Goal: Use online tool/utility: Utilize a website feature to perform a specific function

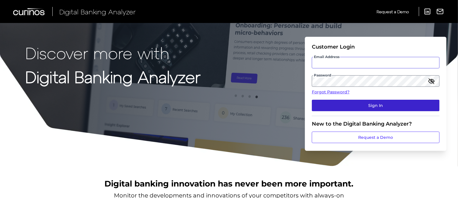
type input "[PERSON_NAME][EMAIL_ADDRESS][PERSON_NAME][DOMAIN_NAME]"
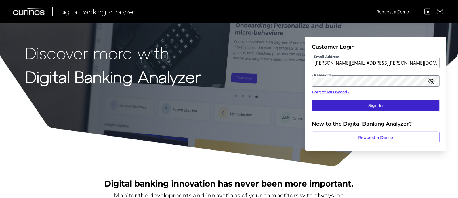
click at [347, 101] on button "Sign In" at bounding box center [376, 105] width 128 height 11
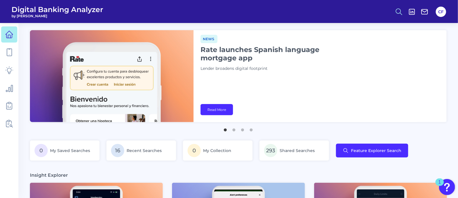
click at [399, 13] on circle at bounding box center [398, 11] width 5 height 5
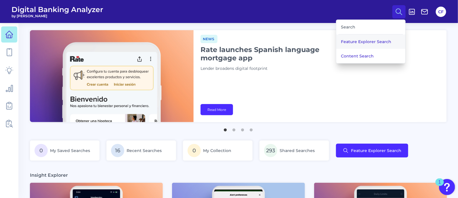
click at [375, 42] on button "Feature Explorer Search" at bounding box center [370, 41] width 69 height 14
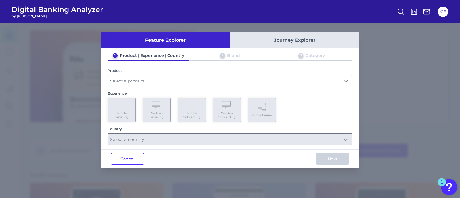
click at [153, 79] on input "text" at bounding box center [230, 80] width 244 height 11
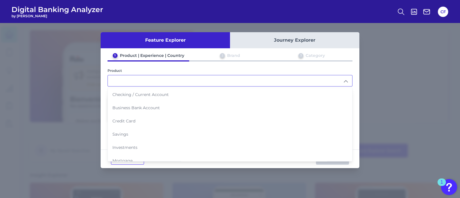
click at [156, 93] on span "Checking / Current Account" at bounding box center [140, 94] width 56 height 5
type input "Checking / Current Account"
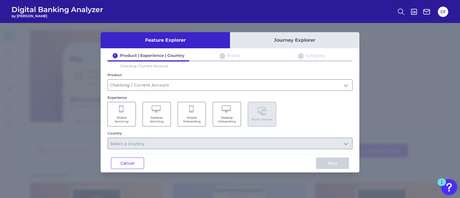
click at [123, 117] on span "Mobile Servicing" at bounding box center [122, 119] width 22 height 7
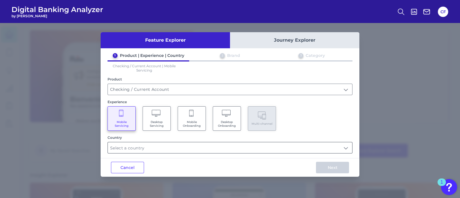
click at [158, 148] on input "text" at bounding box center [230, 147] width 244 height 11
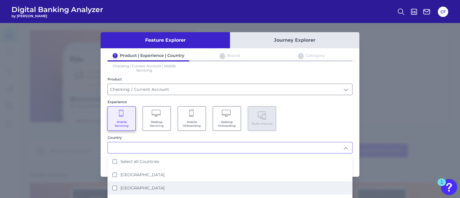
click at [114, 187] on States "[GEOGRAPHIC_DATA]" at bounding box center [114, 188] width 5 height 5
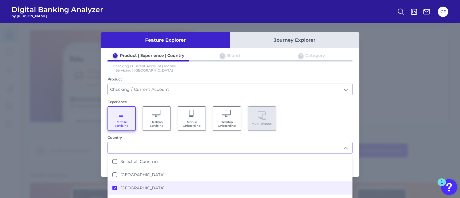
type input "[GEOGRAPHIC_DATA]"
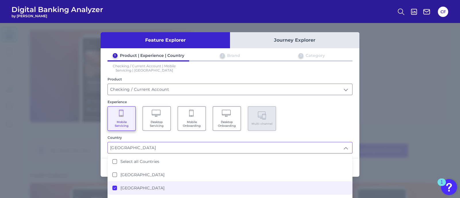
click at [103, 162] on div "Cancel Next" at bounding box center [230, 167] width 259 height 19
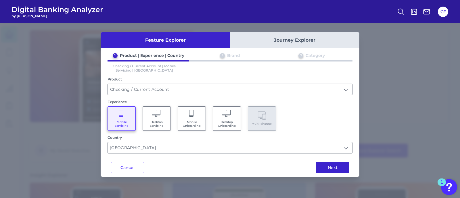
click at [322, 166] on button "Next" at bounding box center [332, 167] width 33 height 11
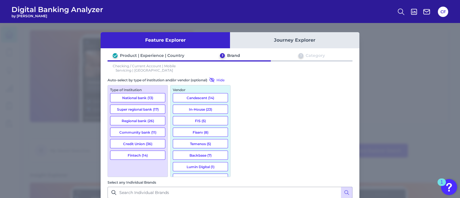
click at [152, 121] on button "Regional bank (26)" at bounding box center [137, 120] width 55 height 9
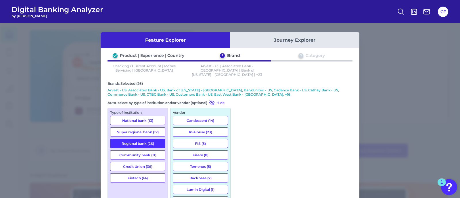
click at [156, 150] on button "Community bank (11)" at bounding box center [137, 154] width 55 height 9
click at [151, 173] on button "Fintech (14)" at bounding box center [137, 177] width 55 height 9
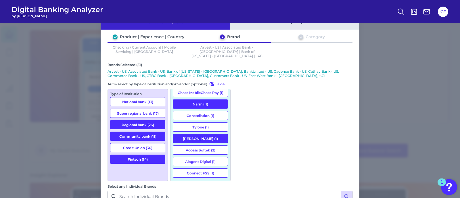
scroll to position [29, 0]
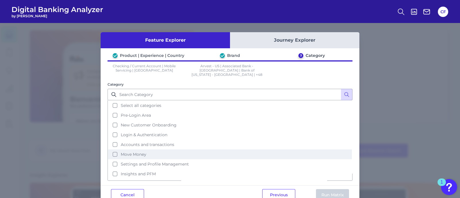
click at [113, 149] on button "Move Money" at bounding box center [230, 154] width 244 height 10
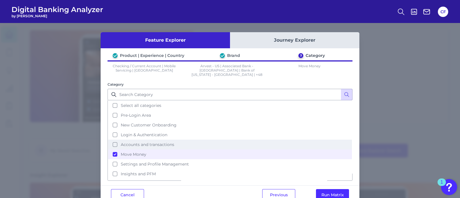
click at [114, 140] on button "Accounts and transactions" at bounding box center [230, 145] width 244 height 10
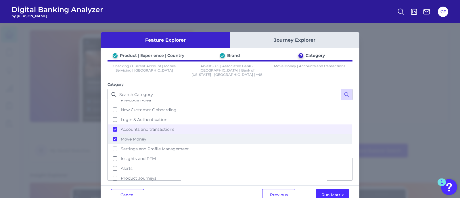
scroll to position [23, 0]
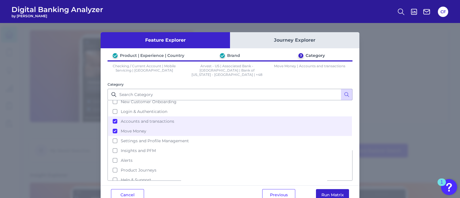
click at [331, 189] on button "Run Matrix" at bounding box center [332, 194] width 33 height 11
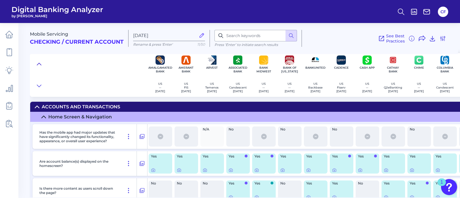
click at [41, 64] on icon at bounding box center [39, 64] width 5 height 6
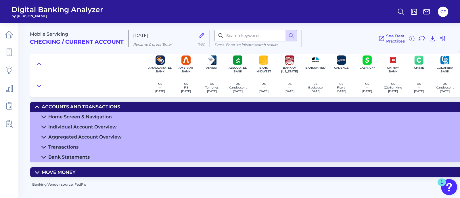
click at [37, 172] on icon at bounding box center [37, 172] width 5 height 5
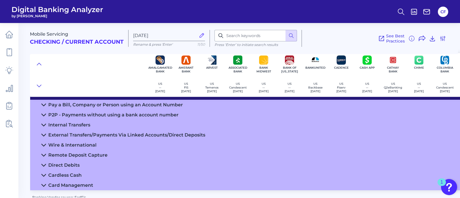
scroll to position [89, 0]
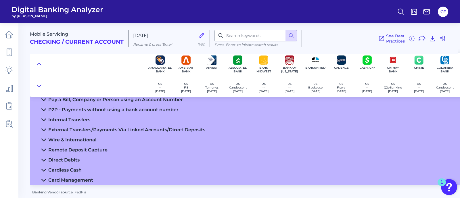
click at [43, 138] on icon at bounding box center [43, 140] width 5 height 5
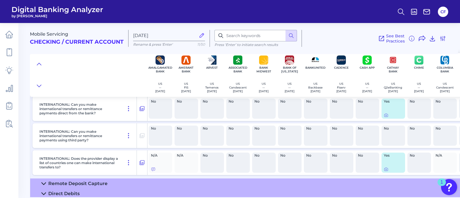
scroll to position [125, 0]
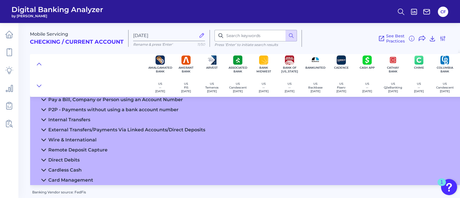
scroll to position [89, 0]
click at [34, 11] on span "Digital Banking Analyzer" at bounding box center [57, 9] width 92 height 9
click at [5, 37] on icon at bounding box center [9, 34] width 8 height 8
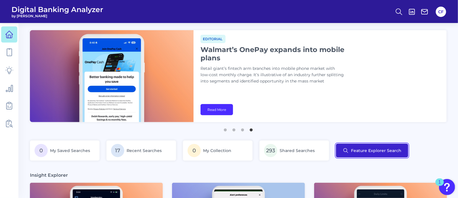
click at [385, 149] on button "Feature Explorer Search" at bounding box center [372, 151] width 72 height 14
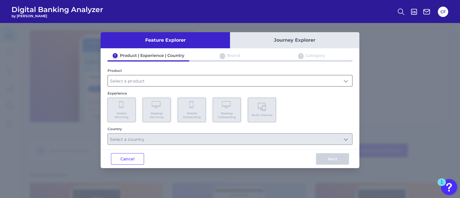
click at [138, 82] on input "text" at bounding box center [230, 80] width 244 height 11
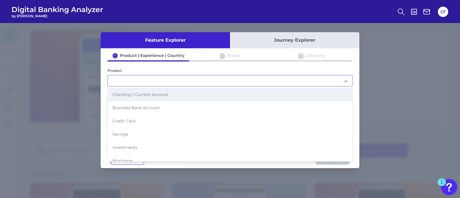
click at [138, 95] on span "Checking / Current Account" at bounding box center [140, 94] width 56 height 5
type input "Checking / Current Account"
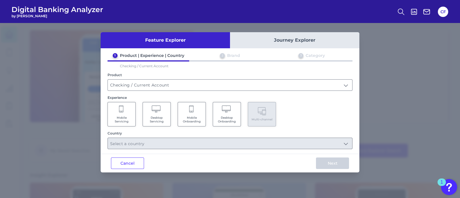
click at [122, 111] on icon at bounding box center [121, 109] width 5 height 8
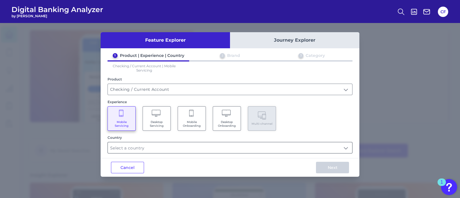
click at [143, 149] on input "text" at bounding box center [230, 147] width 244 height 11
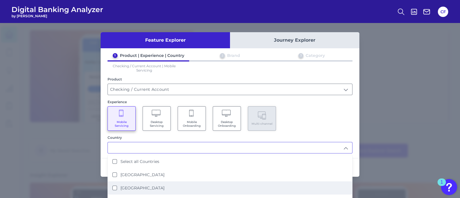
click at [114, 187] on States "[GEOGRAPHIC_DATA]" at bounding box center [114, 188] width 5 height 5
type input "[GEOGRAPHIC_DATA]"
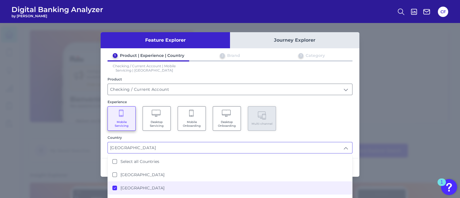
click at [319, 114] on div "Mobile Servicing Desktop Servicing Mobile Onboarding Desktop Onboarding Multi-c…" at bounding box center [229, 118] width 245 height 24
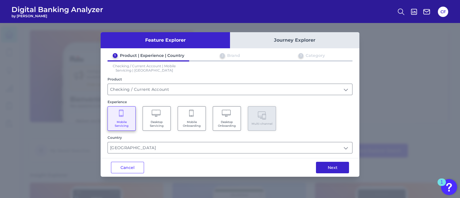
click at [340, 166] on button "Next" at bounding box center [332, 167] width 33 height 11
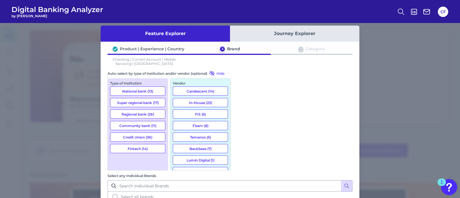
scroll to position [10, 0]
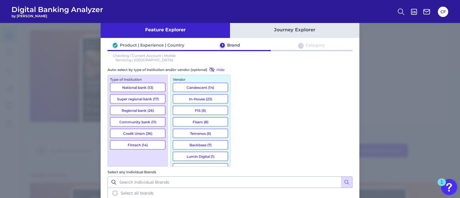
click at [154, 110] on button "Regional bank (26)" at bounding box center [137, 110] width 55 height 9
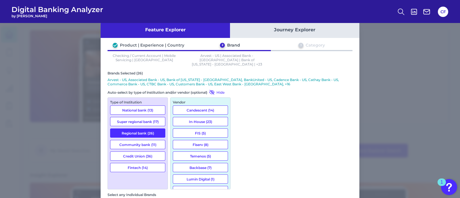
click at [156, 140] on button "Community bank (11)" at bounding box center [137, 144] width 55 height 9
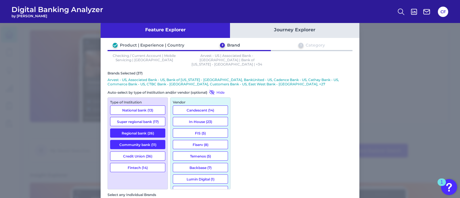
click at [153, 163] on button "Fintech (14)" at bounding box center [137, 167] width 55 height 9
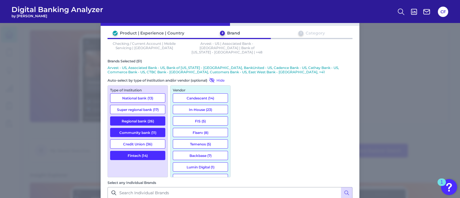
scroll to position [29, 0]
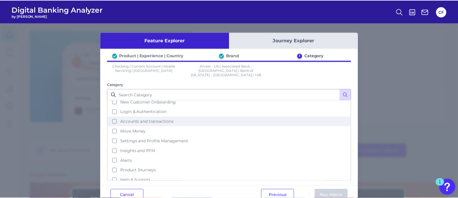
scroll to position [0, 0]
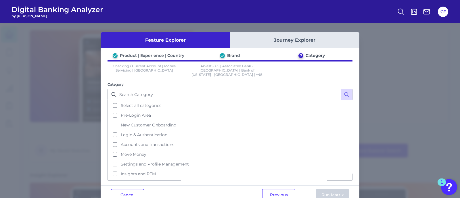
click at [44, 132] on div "Feature Explorer Journey Explorer Product | Experience | Country Brand 3 Catego…" at bounding box center [230, 110] width 460 height 175
click at [122, 189] on button "Cancel" at bounding box center [127, 194] width 33 height 11
